Goal: Entertainment & Leisure: Consume media (video, audio)

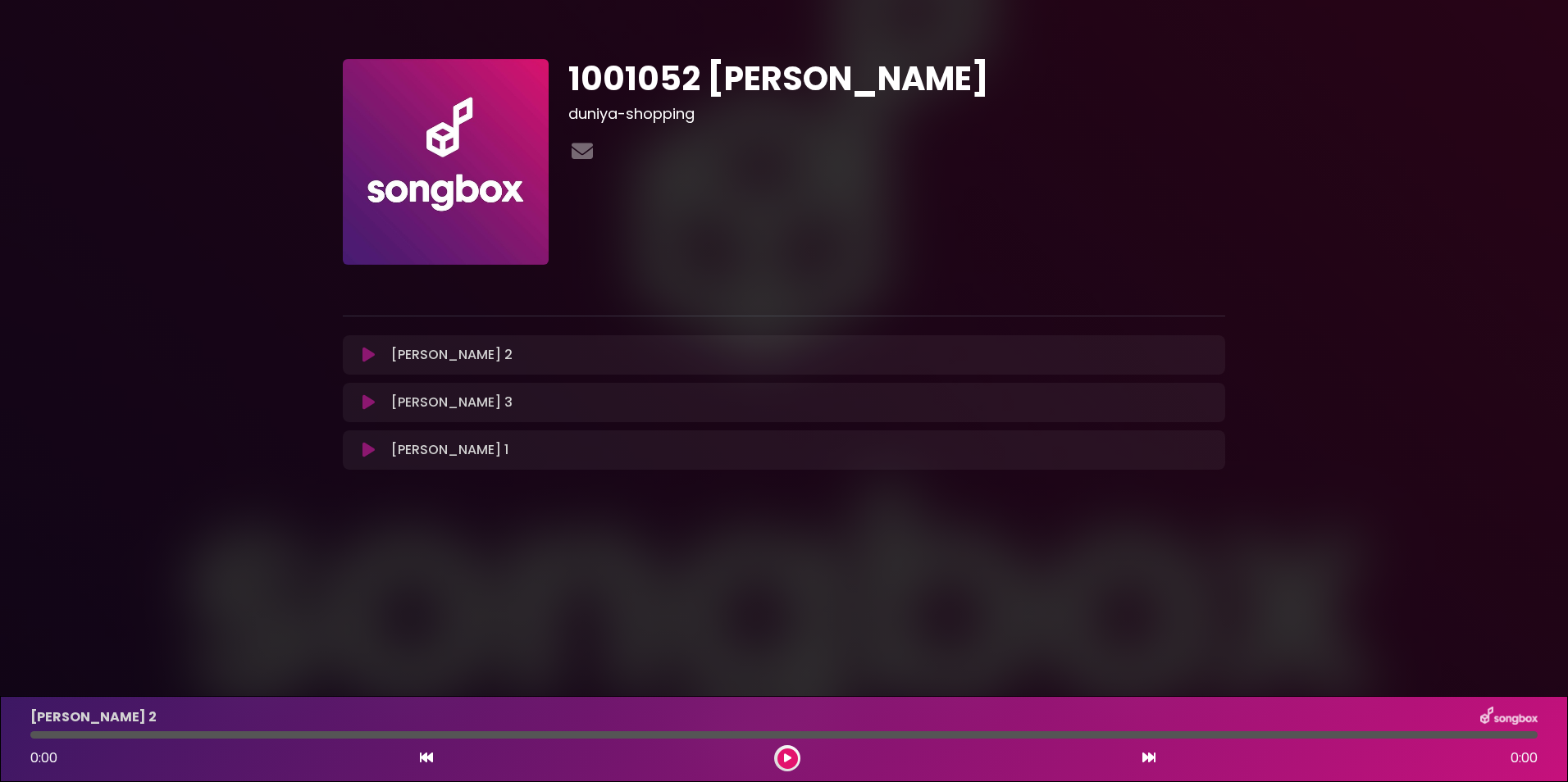
click at [608, 441] on div "[PERSON_NAME] 1 Loading Track..." at bounding box center [800, 451] width 830 height 20
click at [363, 447] on icon at bounding box center [368, 451] width 12 height 16
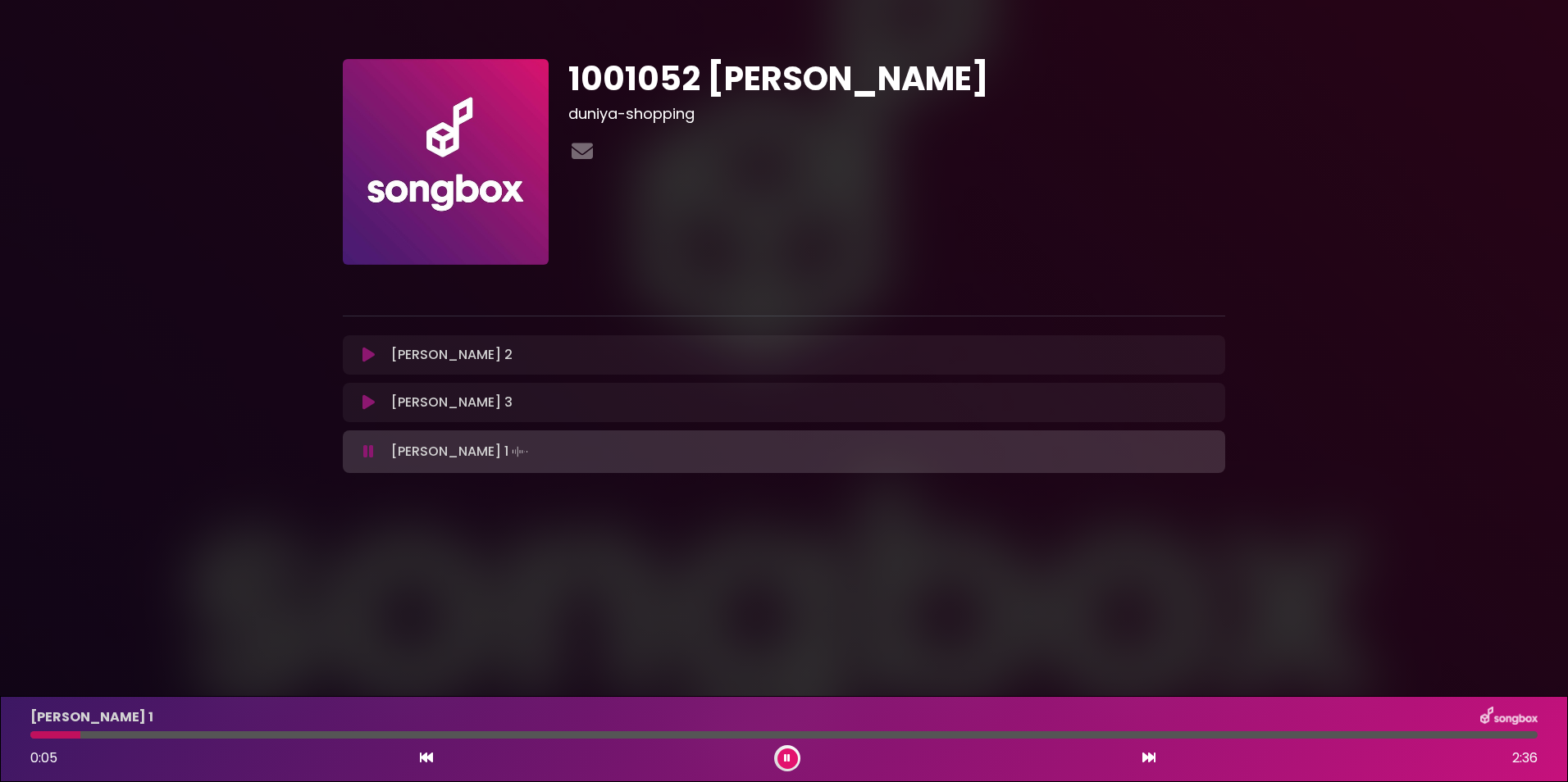
click at [118, 733] on div at bounding box center [784, 735] width 1507 height 7
click at [368, 455] on icon at bounding box center [368, 452] width 11 height 16
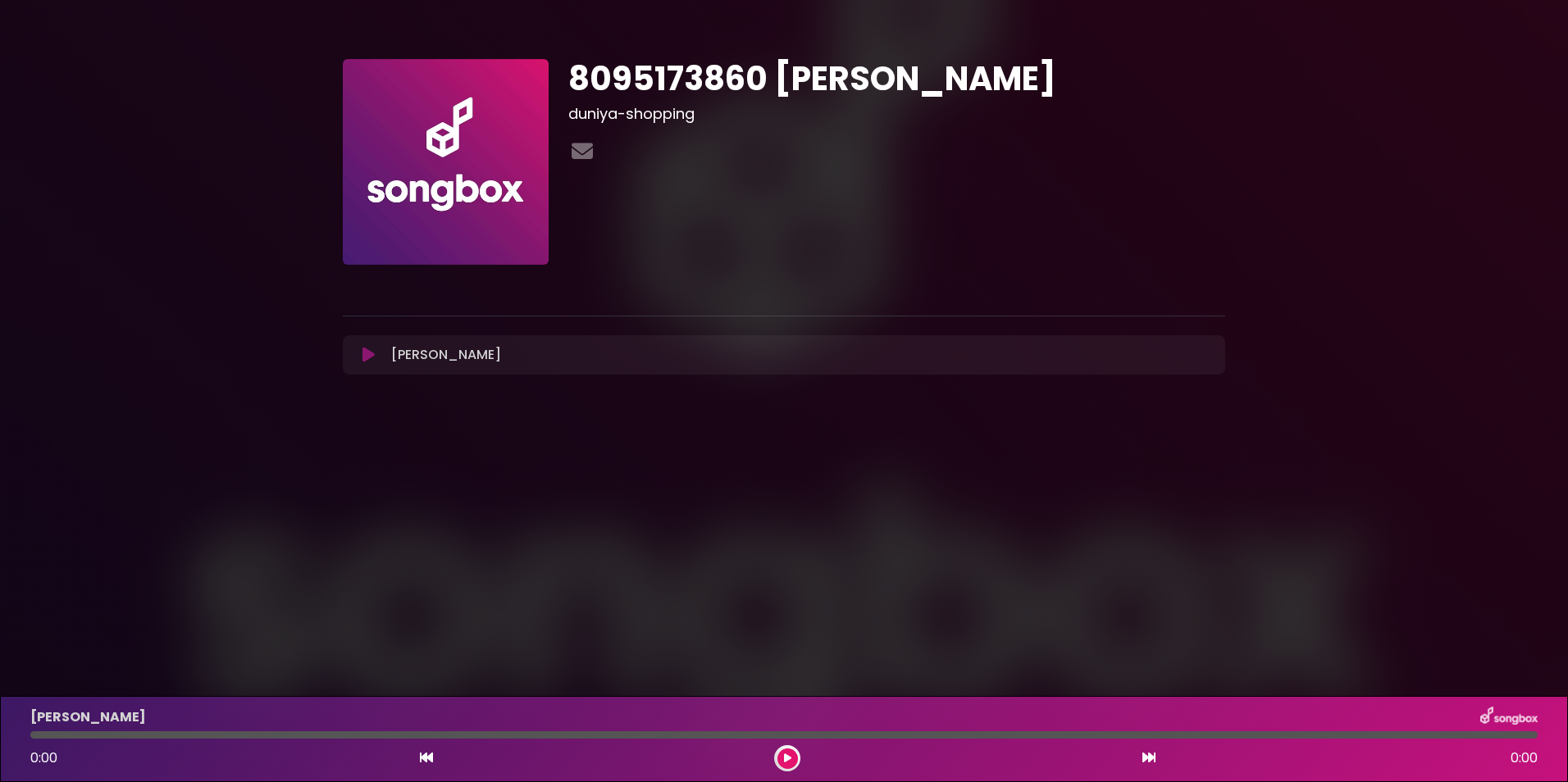
click at [377, 357] on button at bounding box center [368, 355] width 32 height 16
click at [654, 69] on h1 "8095173860 anikta" at bounding box center [896, 79] width 657 height 39
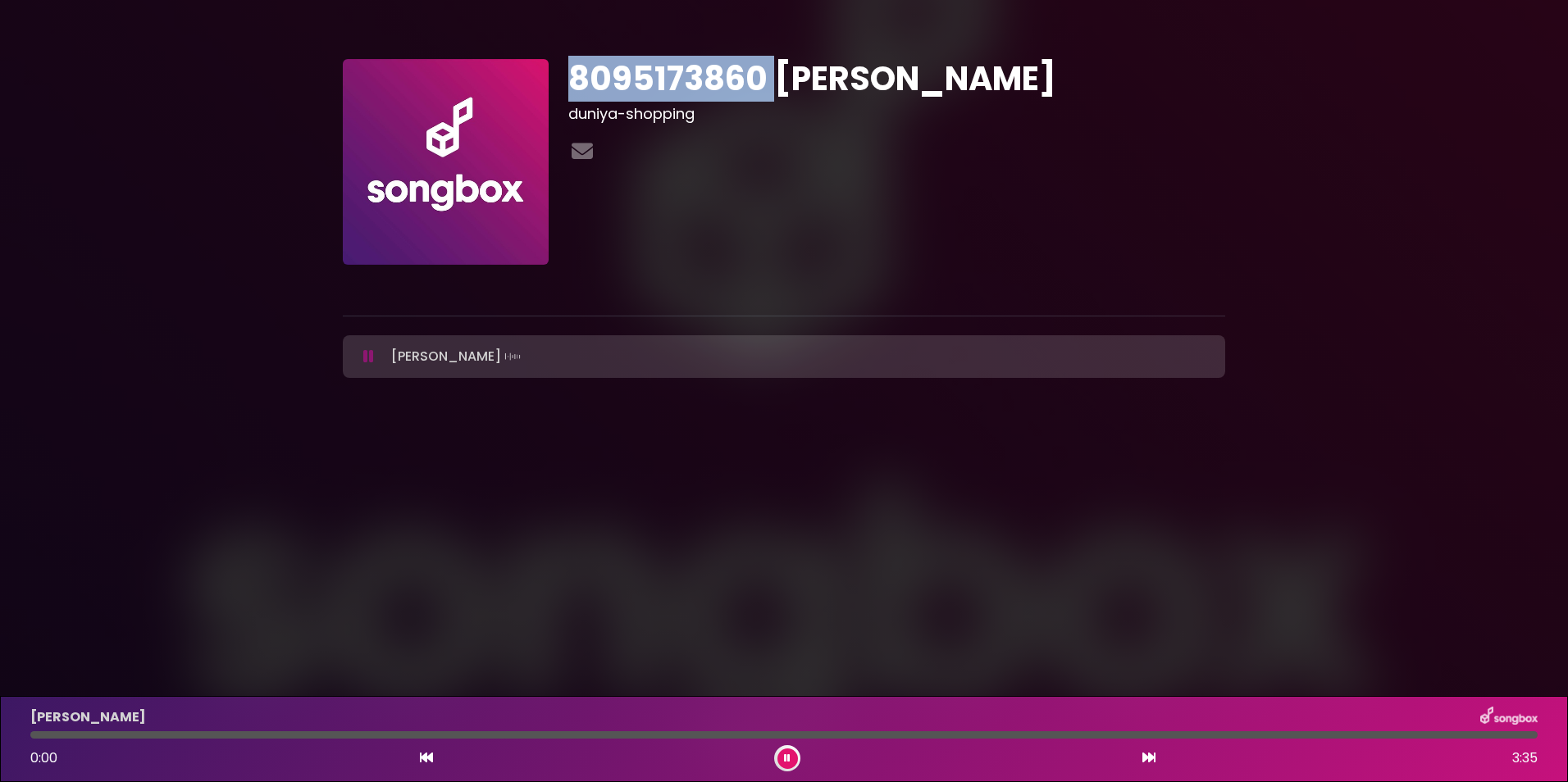
click at [654, 69] on h1 "8095173860 anikta" at bounding box center [896, 79] width 657 height 39
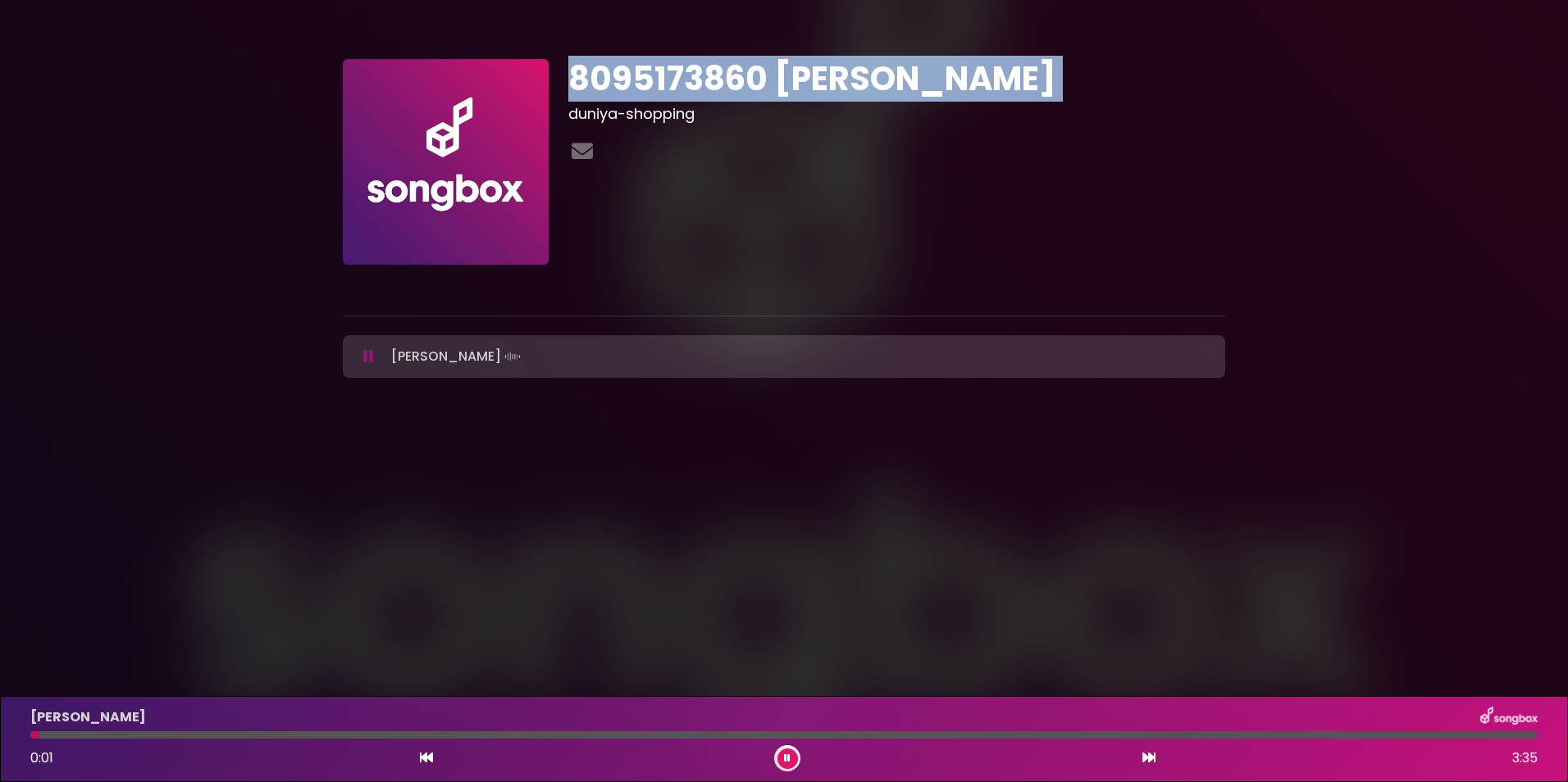
copy div "8095173860 anikta"
